Goal: Transaction & Acquisition: Purchase product/service

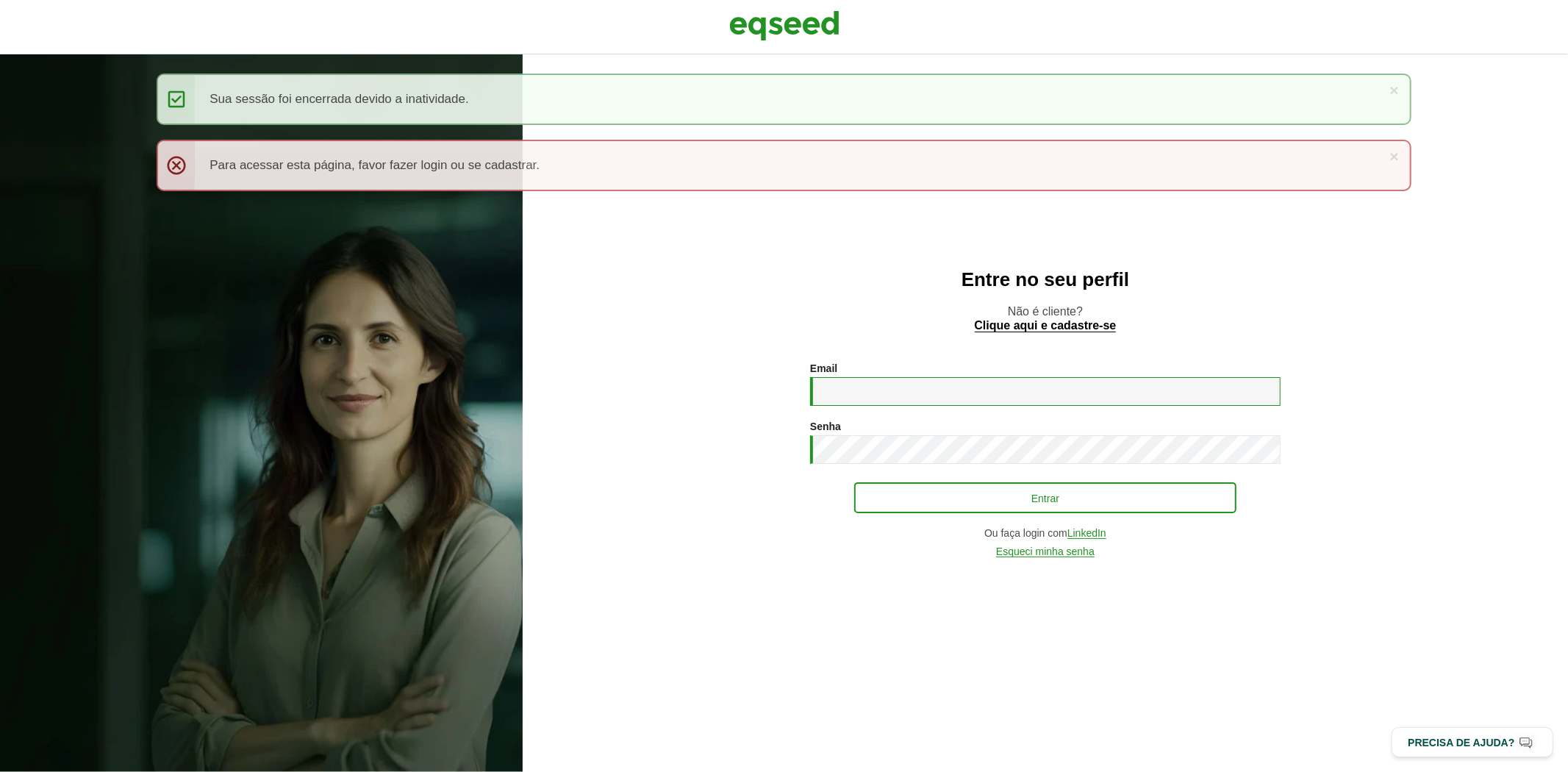
type input "**********"
click at [926, 497] on button "Entrar" at bounding box center [1045, 498] width 383 height 28
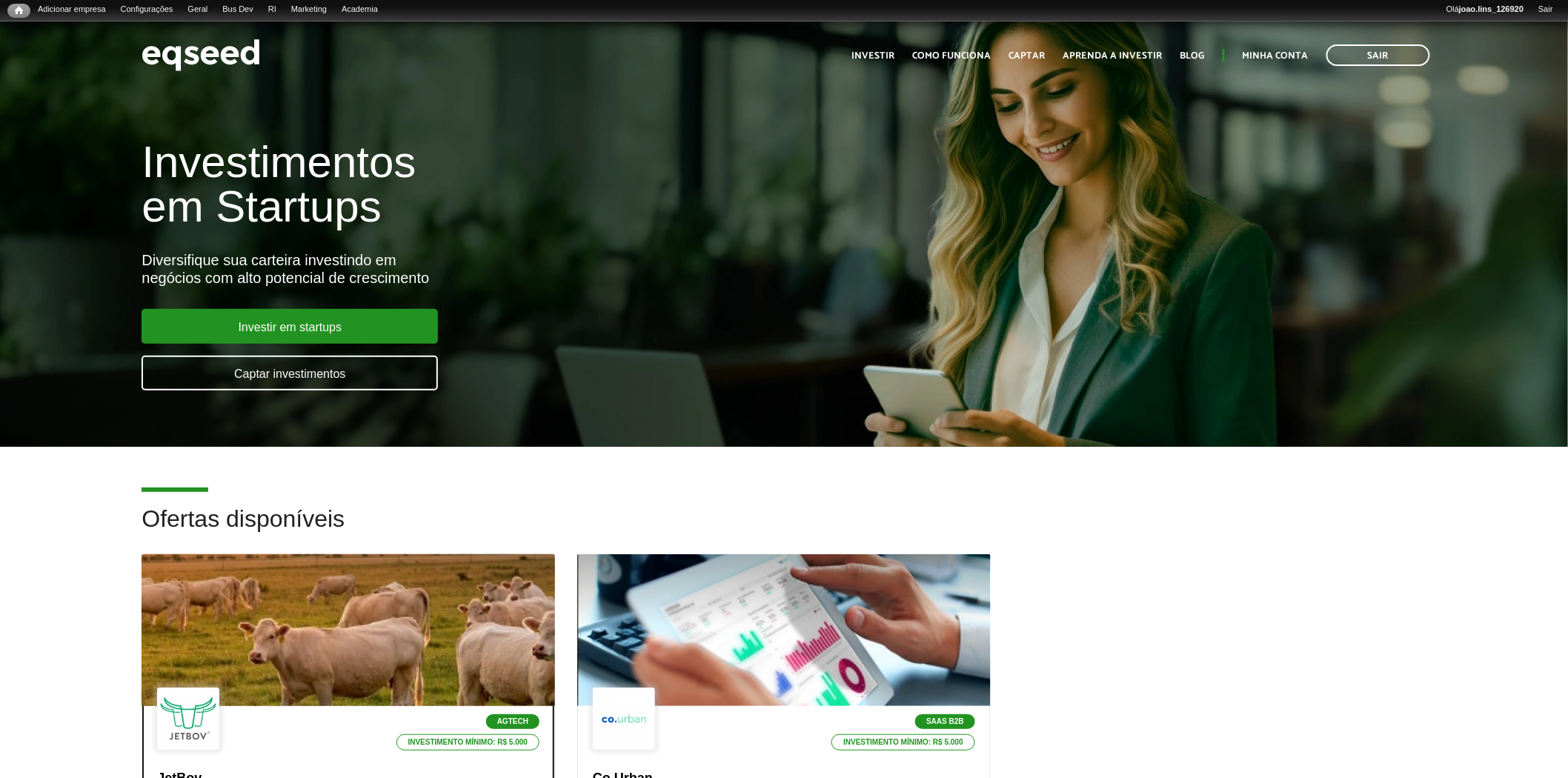
click at [314, 636] on div at bounding box center [349, 630] width 496 height 182
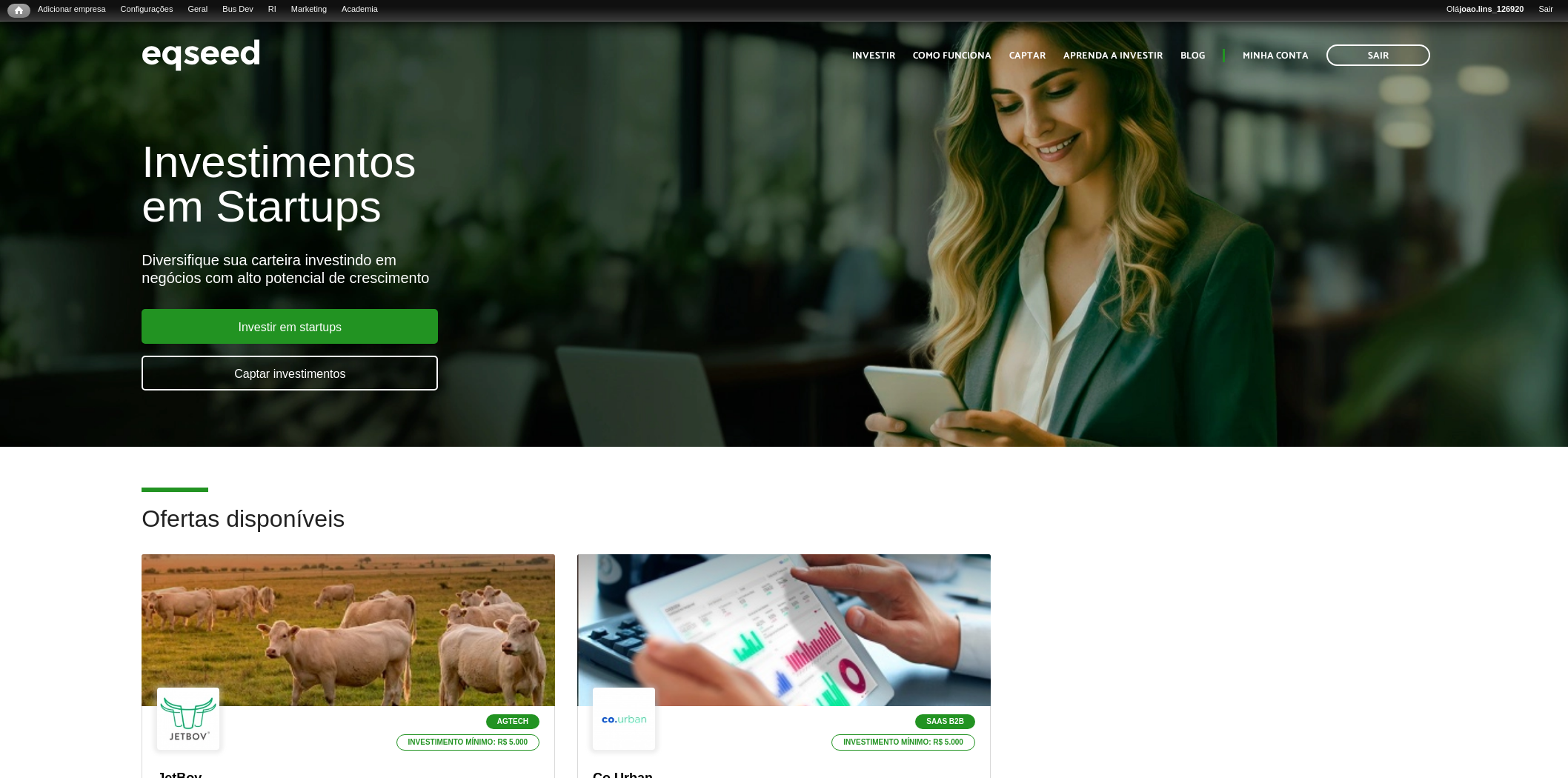
click at [705, 628] on div at bounding box center [784, 630] width 413 height 152
